Goal: Task Accomplishment & Management: Manage account settings

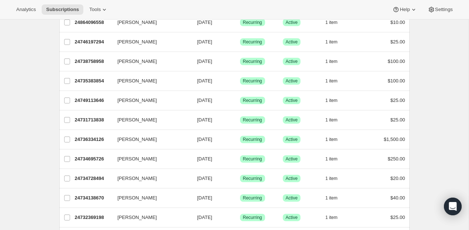
scroll to position [868, 0]
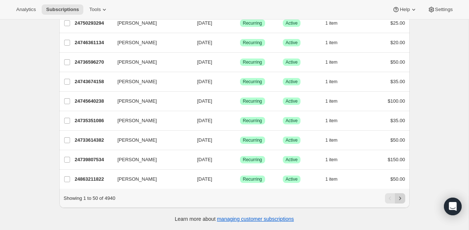
click at [400, 199] on icon "Next" at bounding box center [399, 198] width 7 height 7
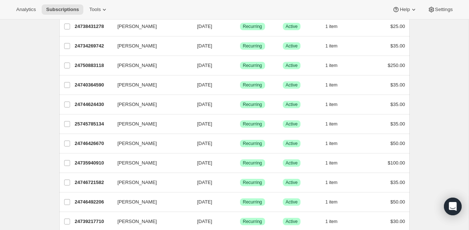
scroll to position [0, 0]
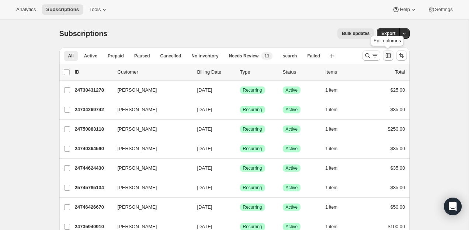
click at [389, 53] on icon "Customize table column order and visibility" at bounding box center [387, 55] width 7 height 7
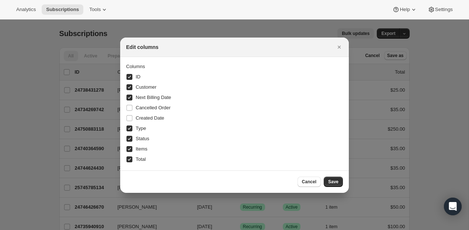
click at [414, 60] on div at bounding box center [234, 115] width 469 height 230
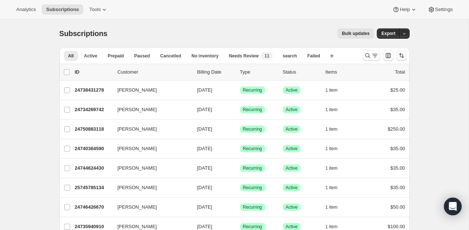
click at [402, 56] on icon "Sort the results" at bounding box center [401, 55] width 7 height 7
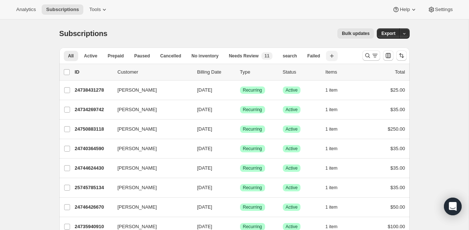
click at [334, 56] on icon "button" at bounding box center [331, 55] width 7 height 7
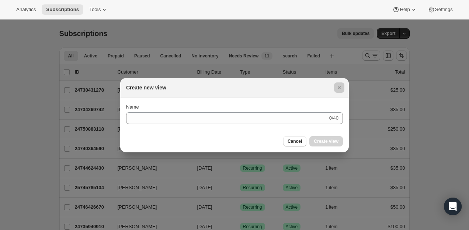
click at [334, 57] on div at bounding box center [234, 115] width 469 height 230
